Goal: Check status: Check status

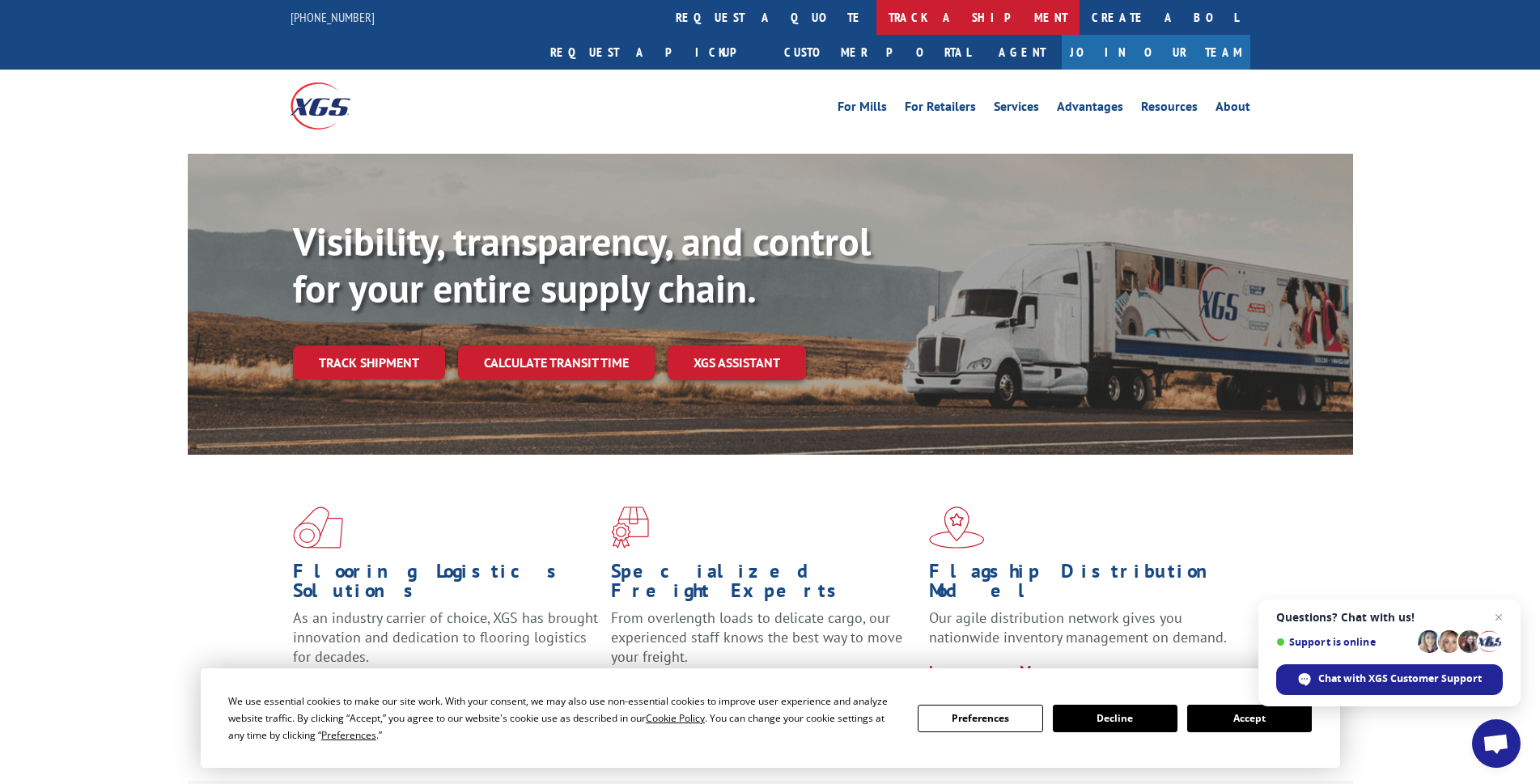
click at [877, 20] on link "track a shipment" at bounding box center [978, 17] width 203 height 35
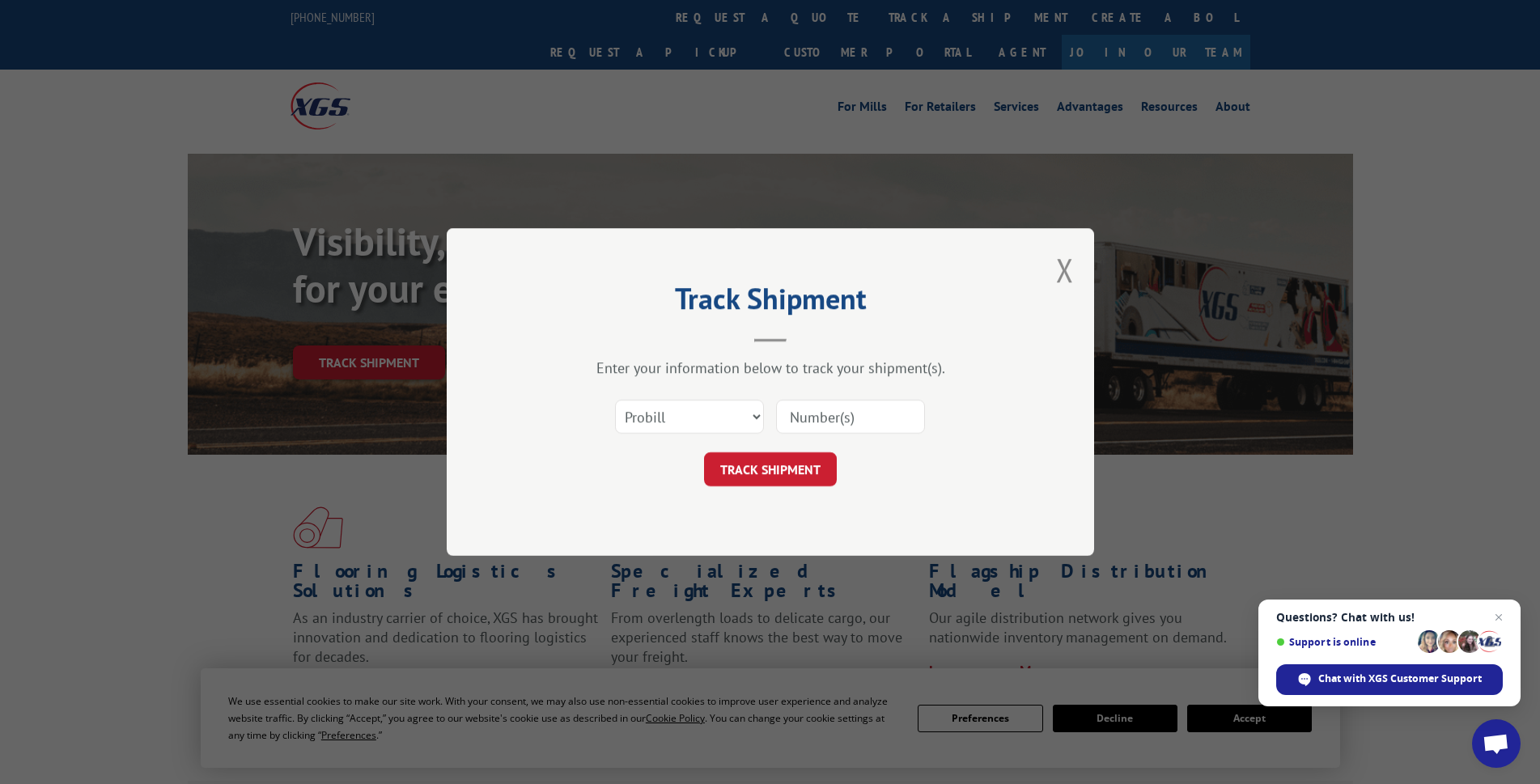
click at [846, 419] on input at bounding box center [850, 417] width 148 height 34
click at [831, 418] on input at bounding box center [850, 417] width 148 height 34
click at [836, 419] on input at bounding box center [850, 417] width 148 height 34
type input "1"
click at [808, 421] on input at bounding box center [850, 417] width 148 height 34
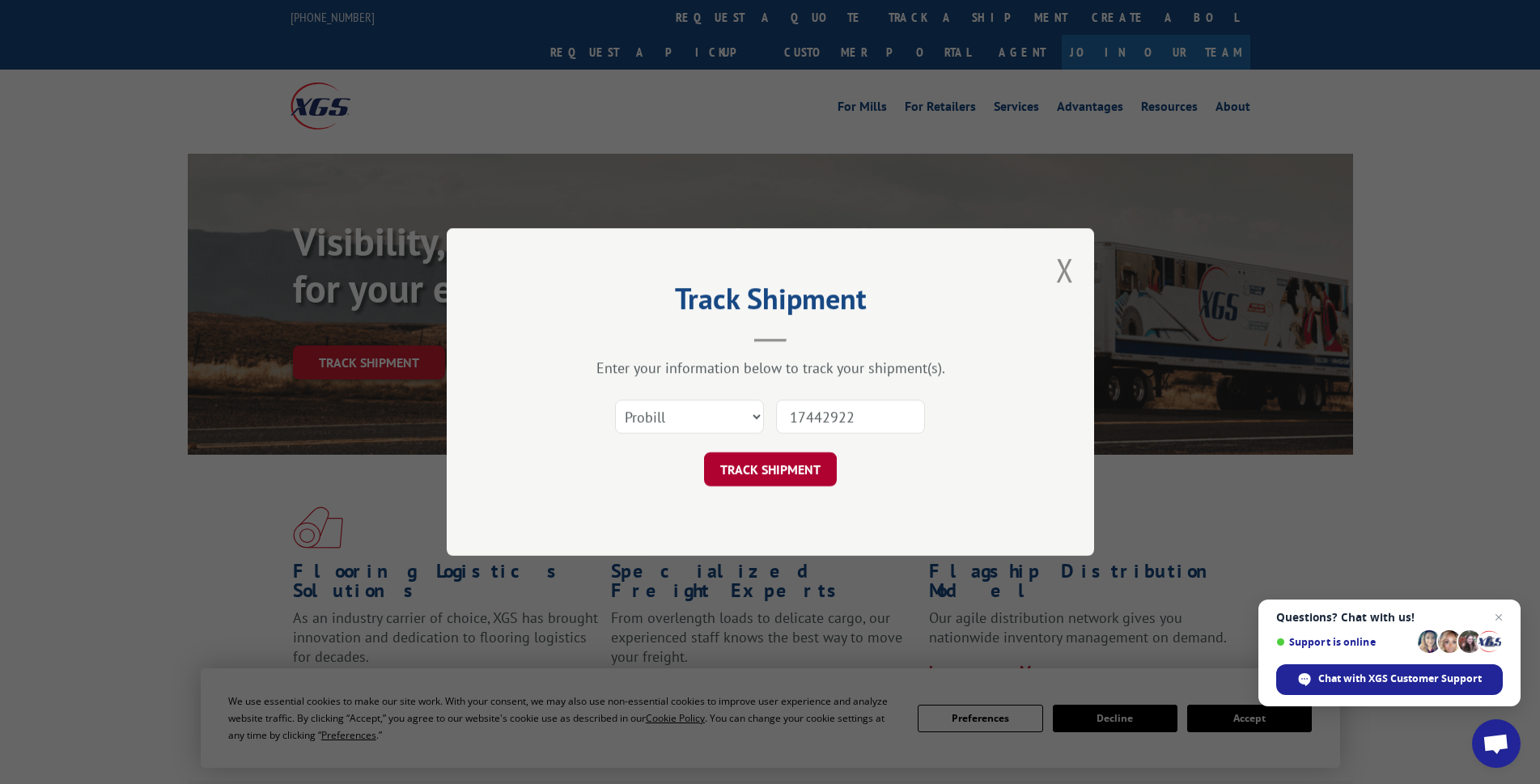
type input "17442922"
click at [782, 465] on button "TRACK SHIPMENT" at bounding box center [770, 469] width 132 height 34
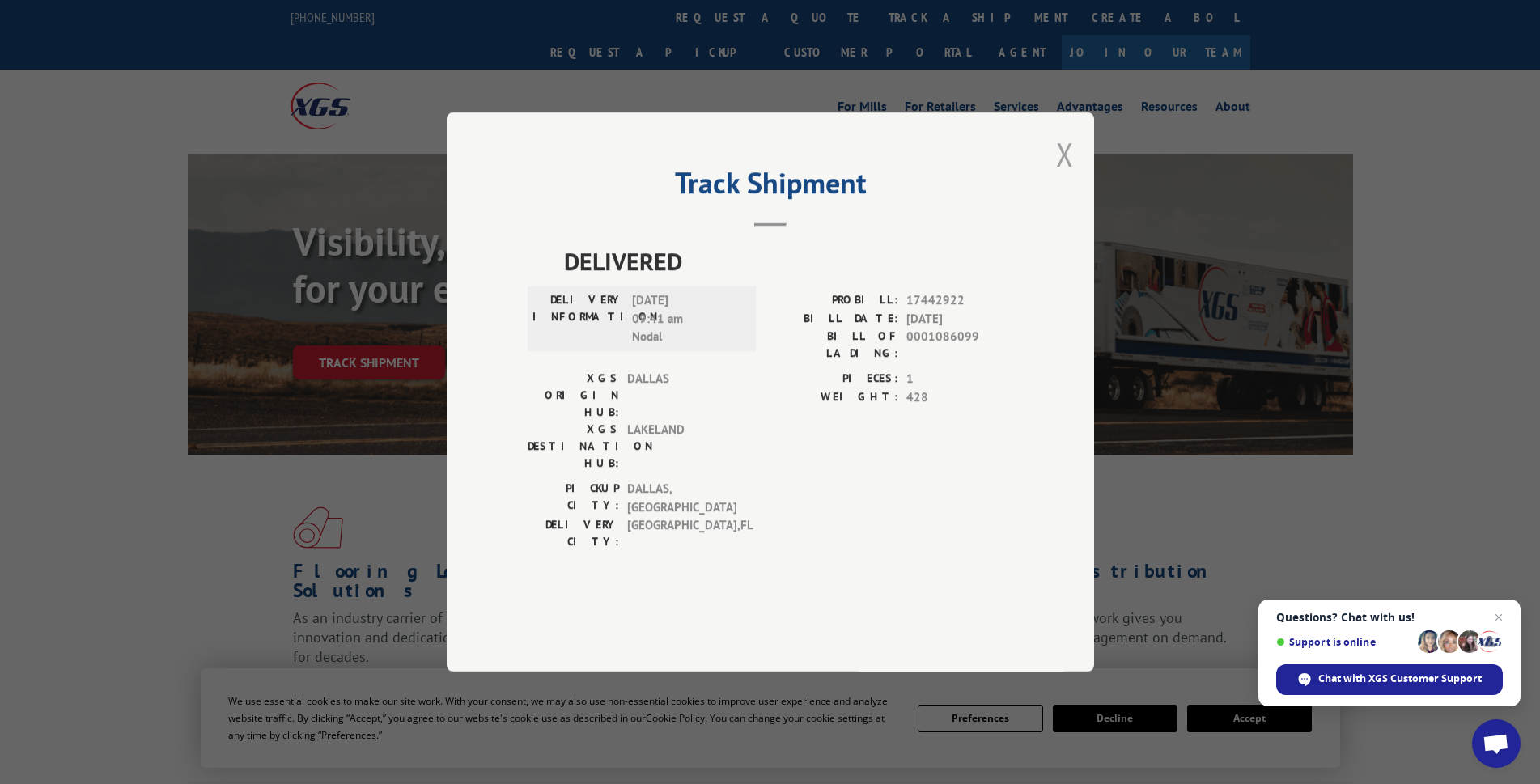
click at [1068, 176] on button "Close modal" at bounding box center [1065, 154] width 18 height 43
